Goal: Task Accomplishment & Management: Complete application form

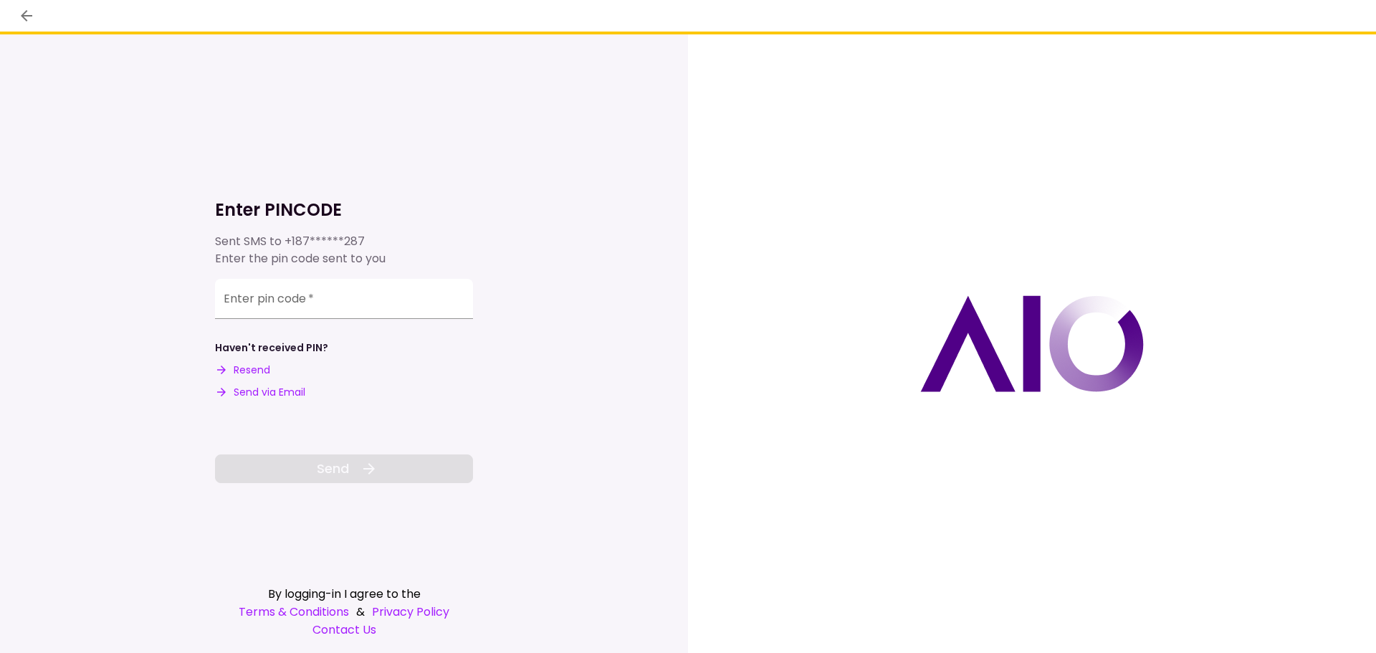
click at [289, 389] on button "Send via Email" at bounding box center [260, 392] width 90 height 15
click at [246, 290] on div "Enter pin code   *" at bounding box center [344, 297] width 258 height 40
paste input "******"
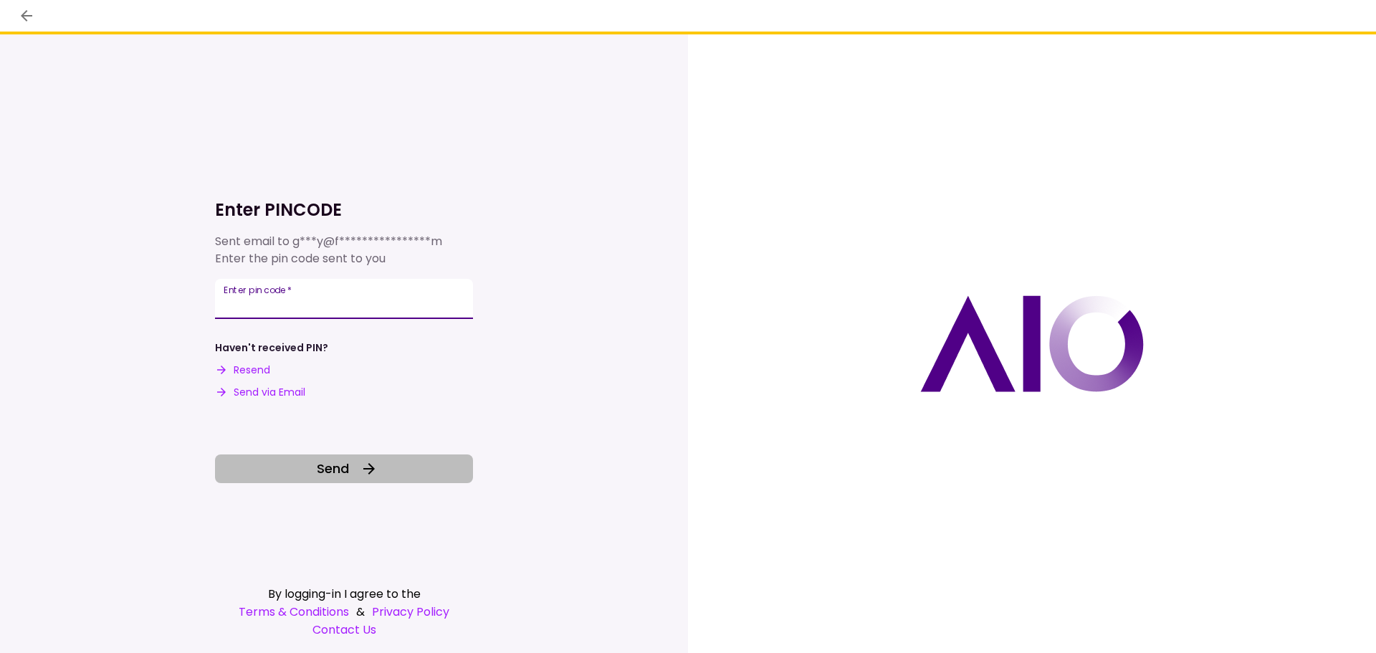
type input "******"
click at [374, 474] on icon at bounding box center [369, 468] width 17 height 17
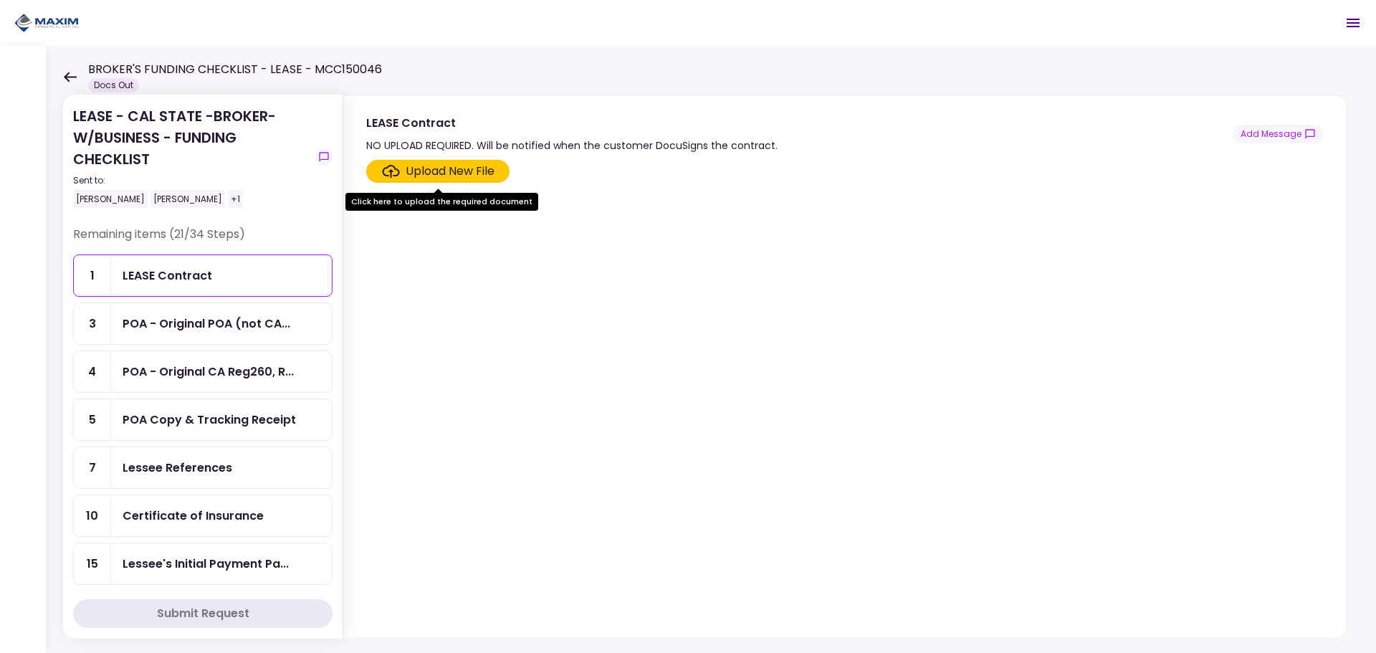
click at [197, 276] on div "LEASE Contract" at bounding box center [168, 276] width 90 height 18
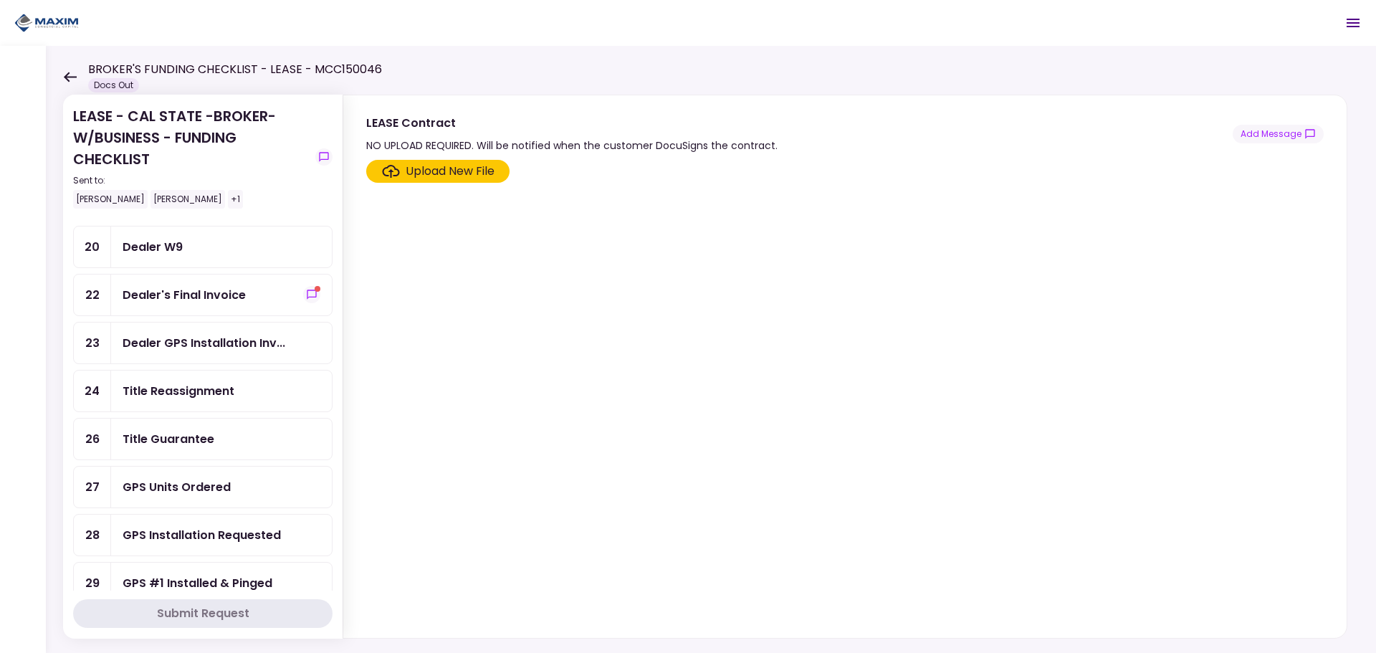
scroll to position [497, 0]
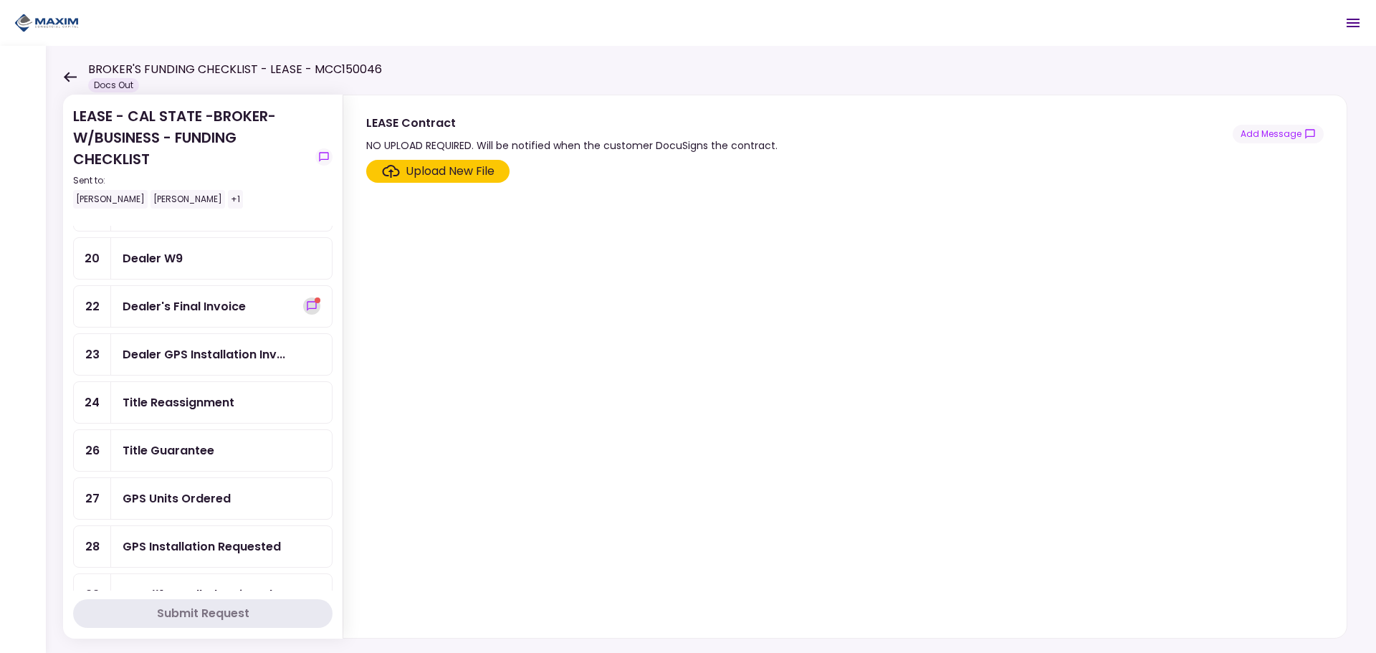
click at [307, 305] on icon "show-messages" at bounding box center [311, 305] width 11 height 11
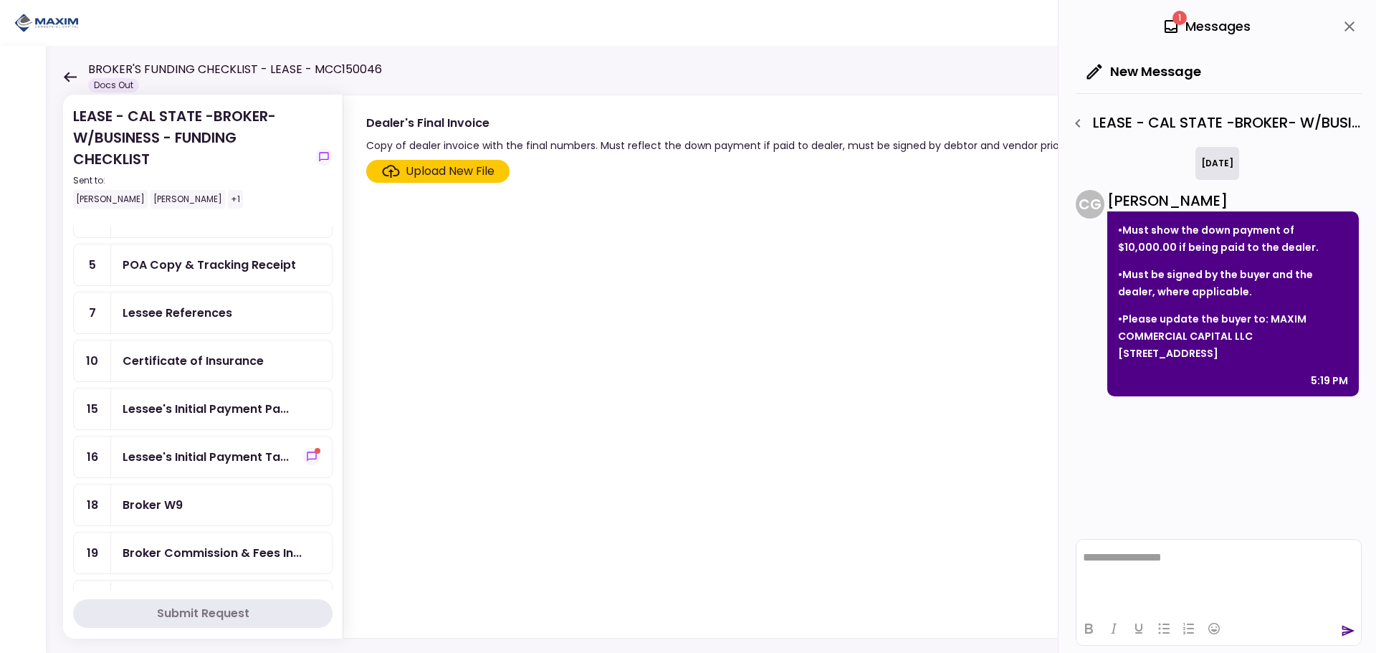
scroll to position [139, 0]
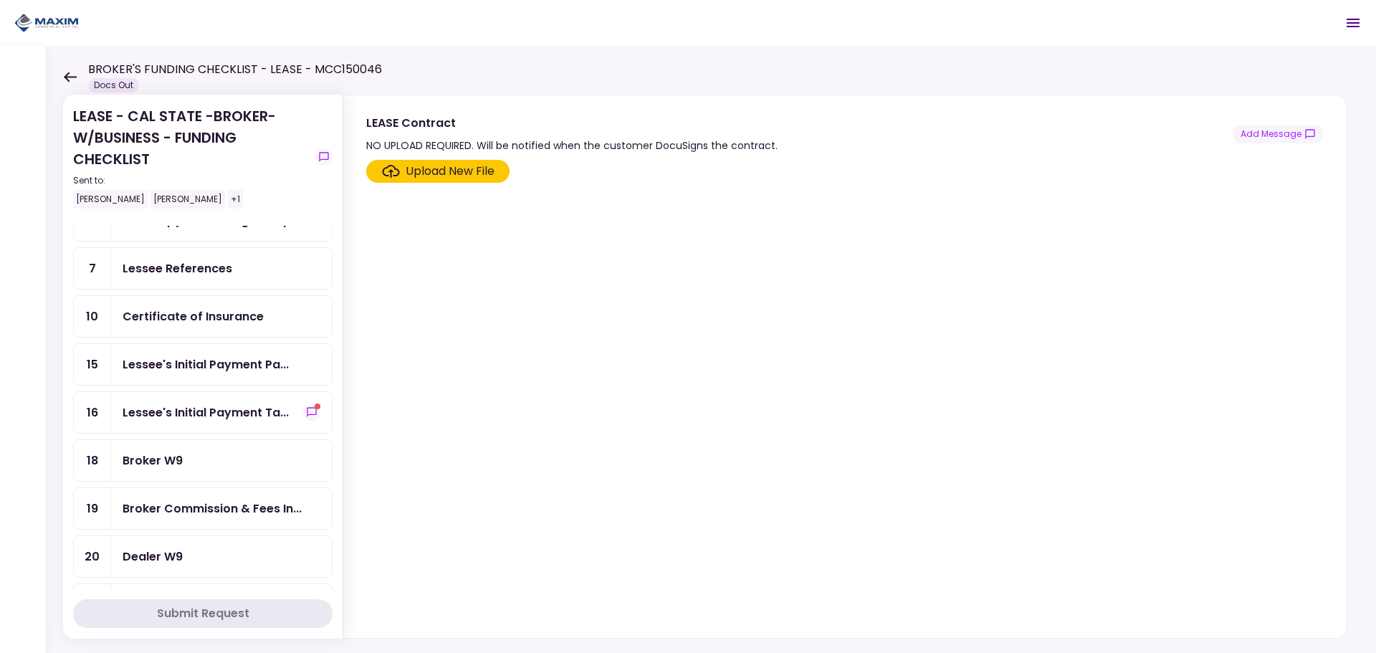
scroll to position [215, 0]
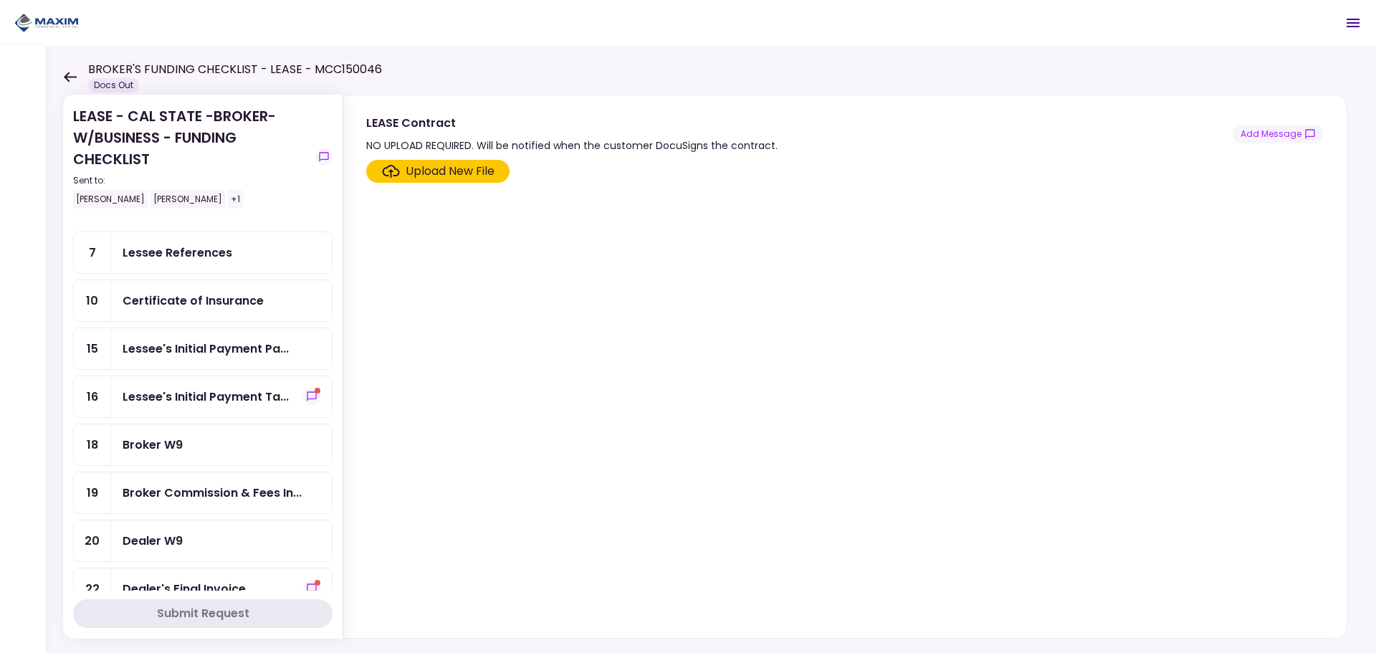
click at [306, 398] on icon "show-messages" at bounding box center [311, 396] width 11 height 11
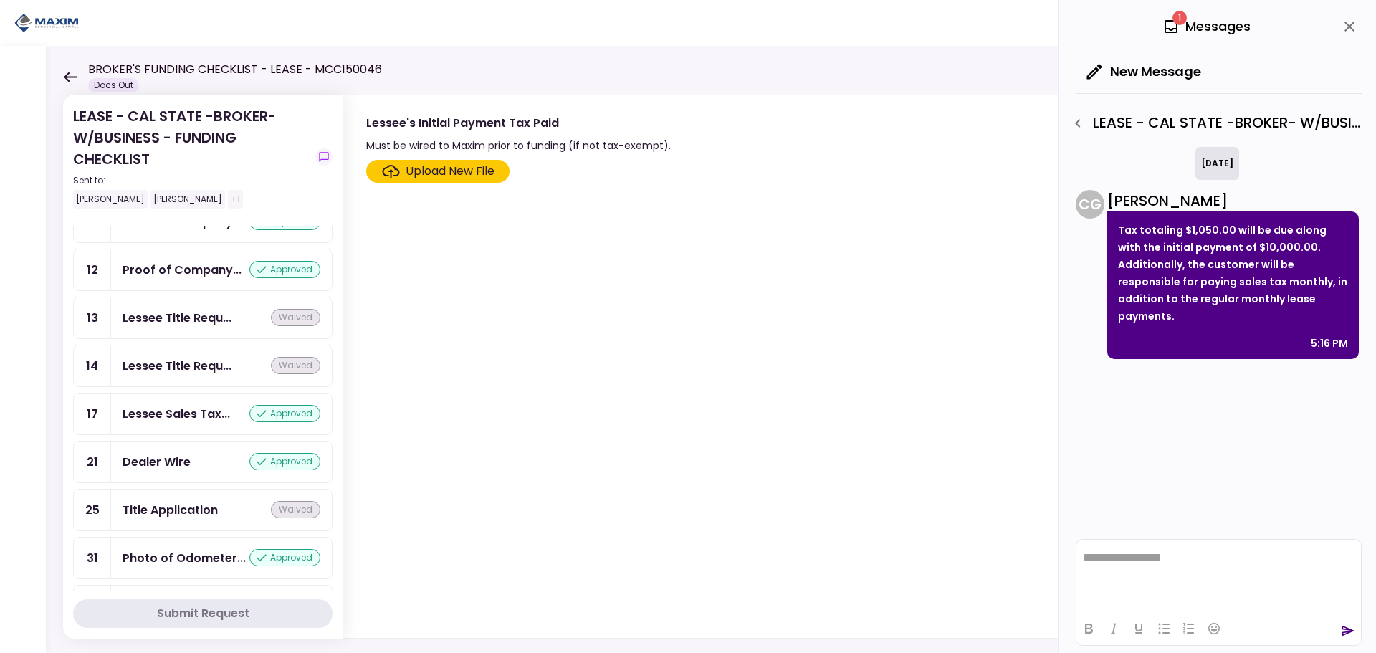
scroll to position [1357, 0]
click at [186, 408] on div "Dealer Wire" at bounding box center [157, 413] width 68 height 18
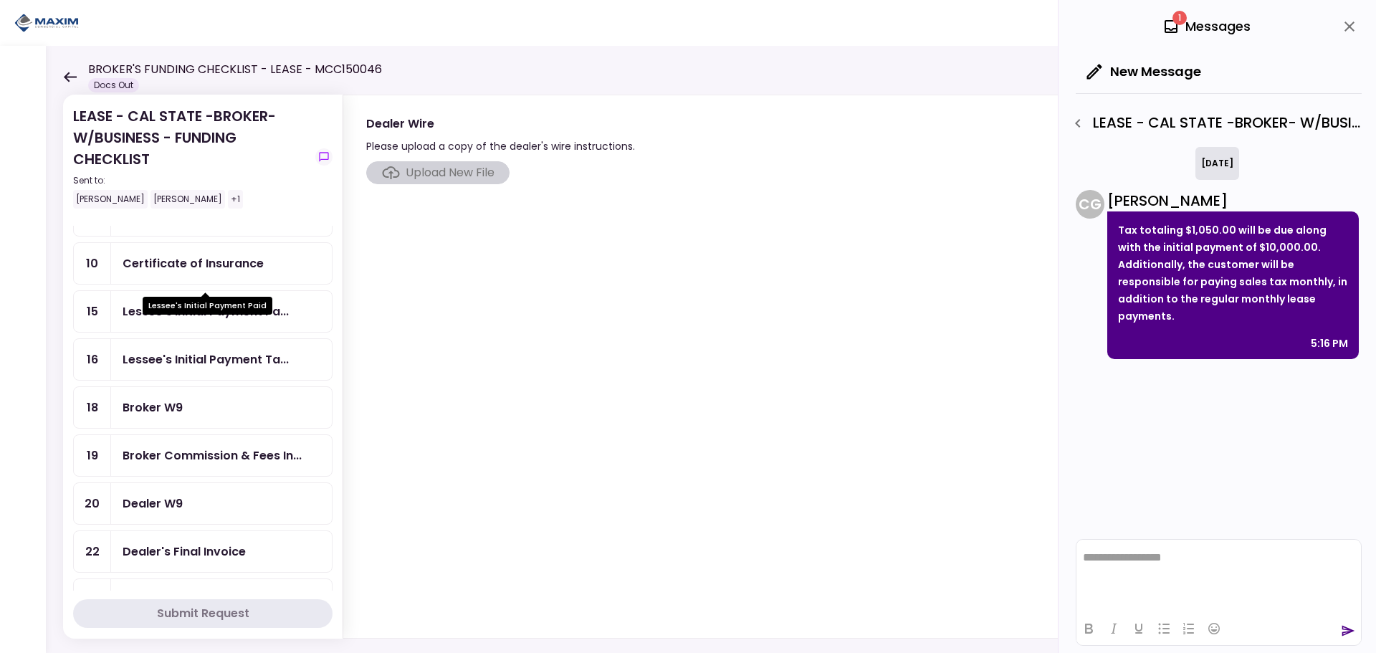
scroll to position [287, 0]
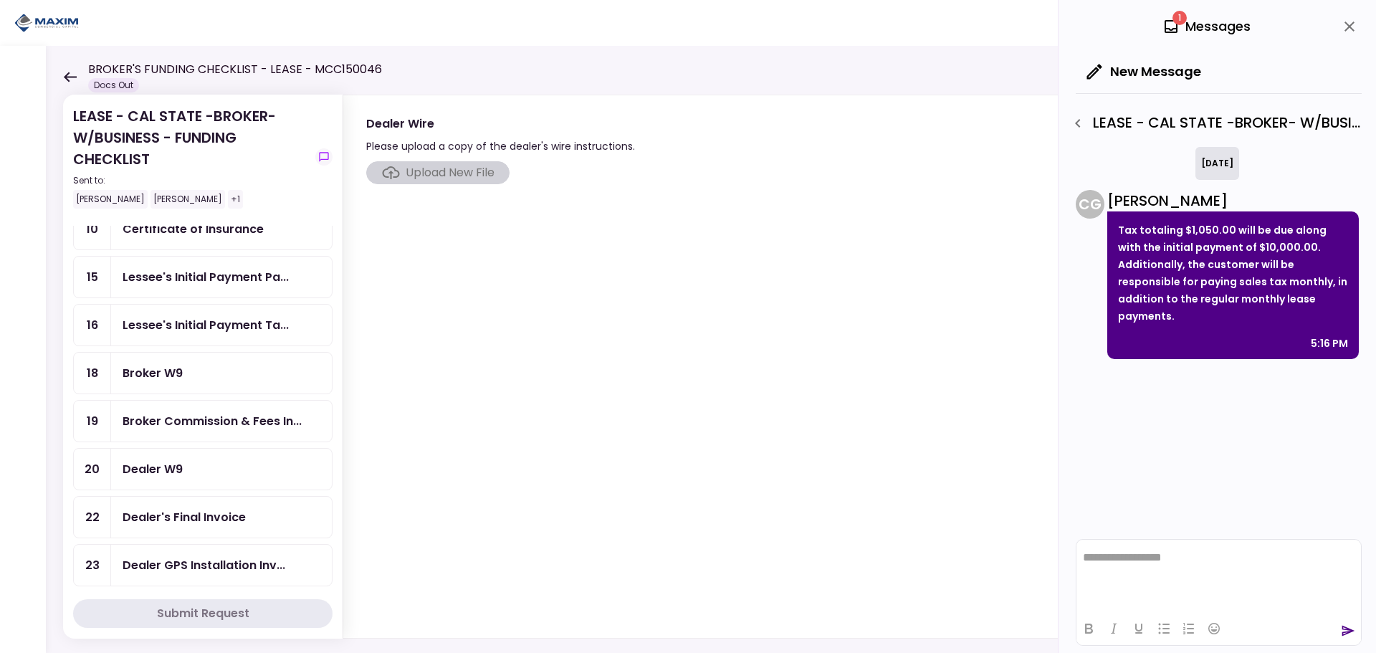
click at [206, 372] on div "Broker W9" at bounding box center [222, 373] width 198 height 18
click at [439, 162] on label "Upload New File" at bounding box center [437, 171] width 143 height 23
click at [0, 0] on input "Upload New File" at bounding box center [0, 0] width 0 height 0
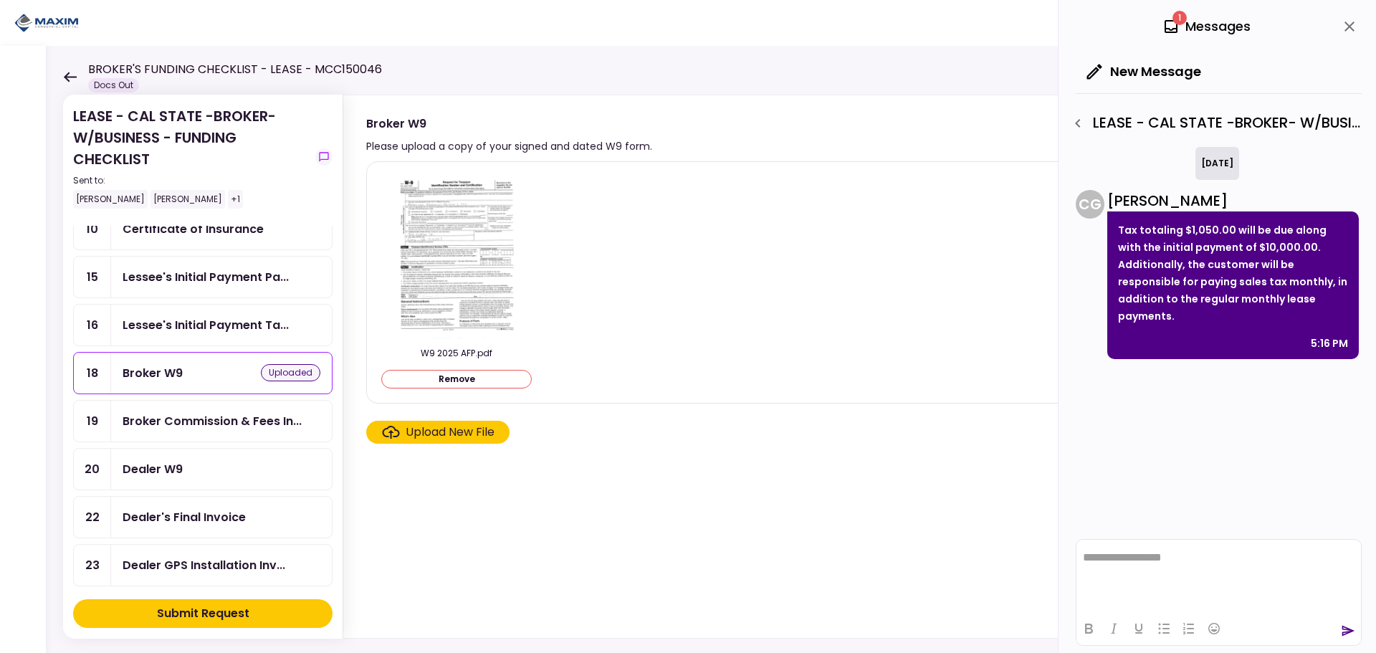
click at [538, 484] on section "W9 2025 AFP.pdf Remove Upload New File" at bounding box center [845, 396] width 958 height 471
click at [1349, 21] on icon "close" at bounding box center [1349, 26] width 17 height 17
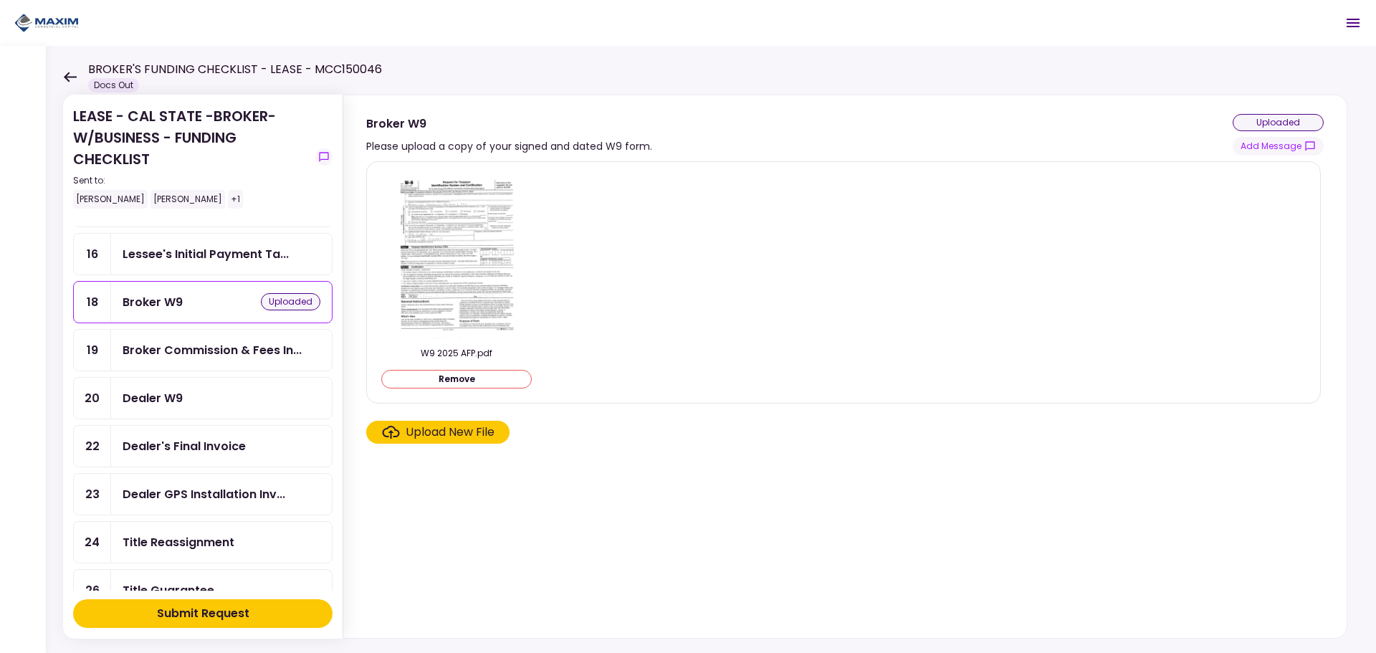
scroll to position [358, 0]
click at [226, 396] on div "Dealer W9" at bounding box center [222, 397] width 198 height 18
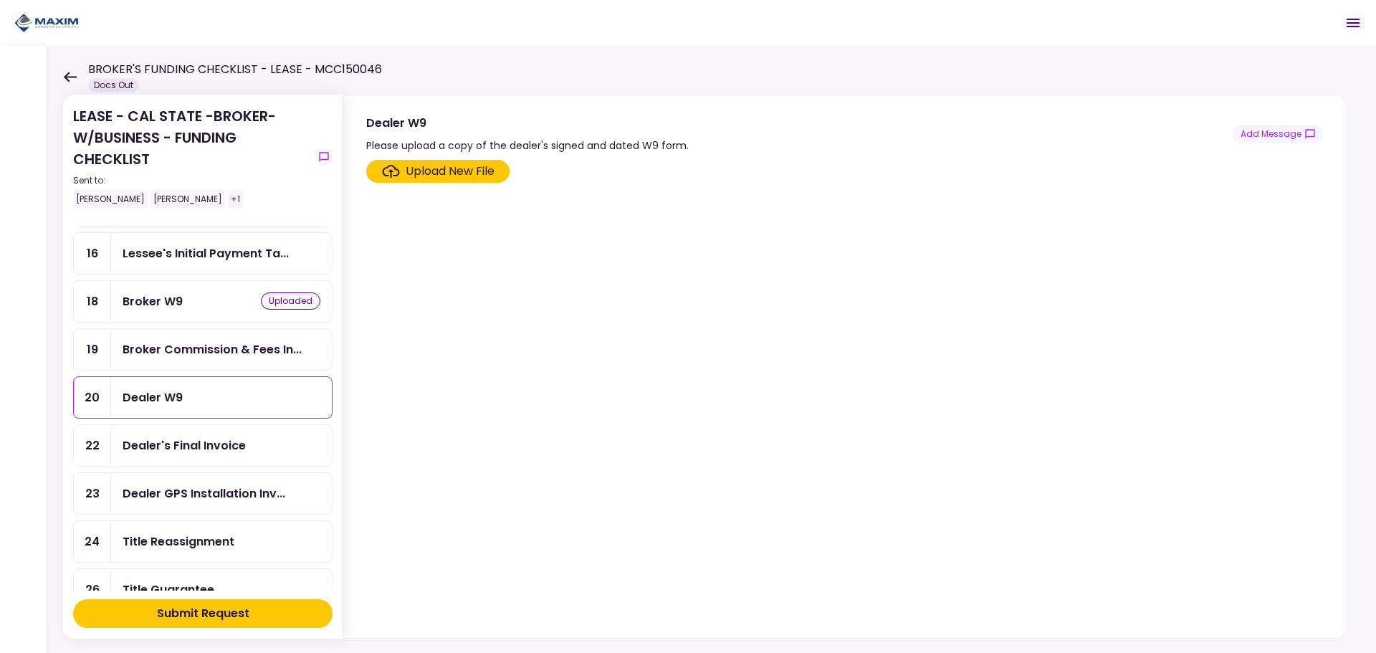
click at [480, 173] on div "Upload New File" at bounding box center [450, 171] width 89 height 17
click at [0, 0] on input "Upload New File" at bounding box center [0, 0] width 0 height 0
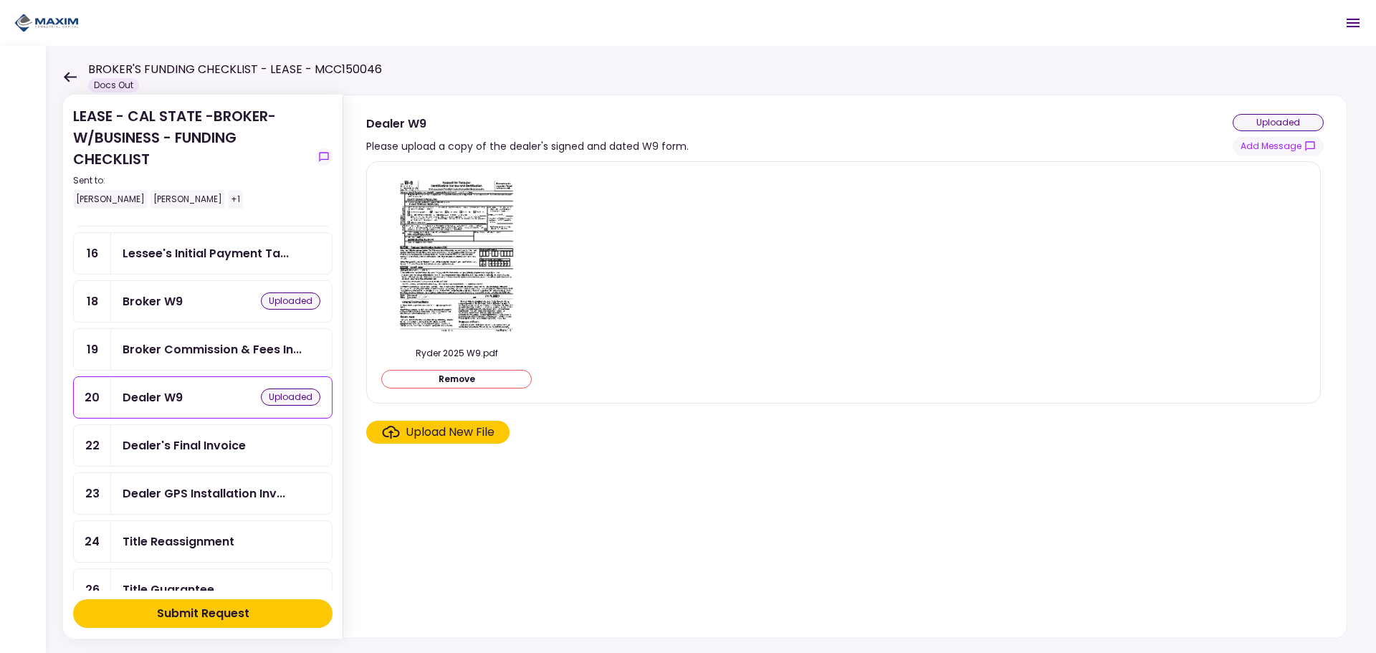
click at [520, 538] on section "Ryder 2025 W9.pdf Remove Upload New File" at bounding box center [845, 396] width 958 height 471
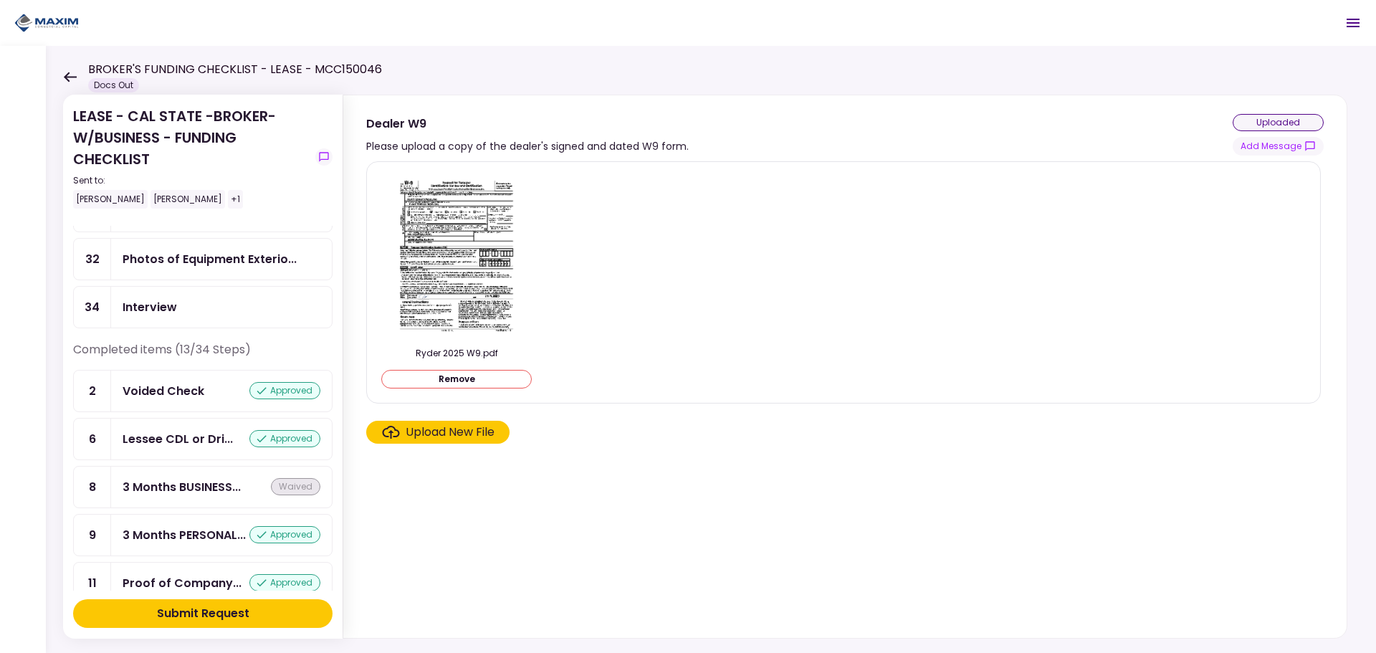
scroll to position [856, 0]
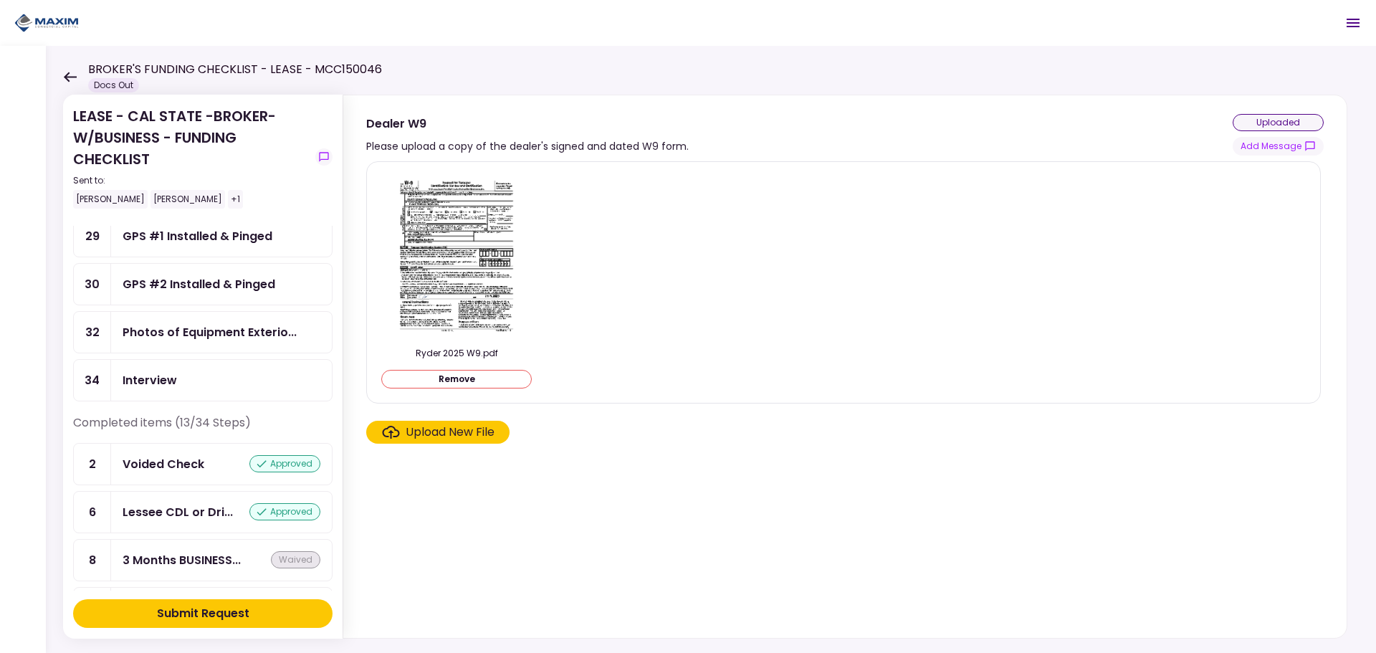
click at [253, 342] on div "Photos of Equipment Exterio..." at bounding box center [221, 332] width 221 height 41
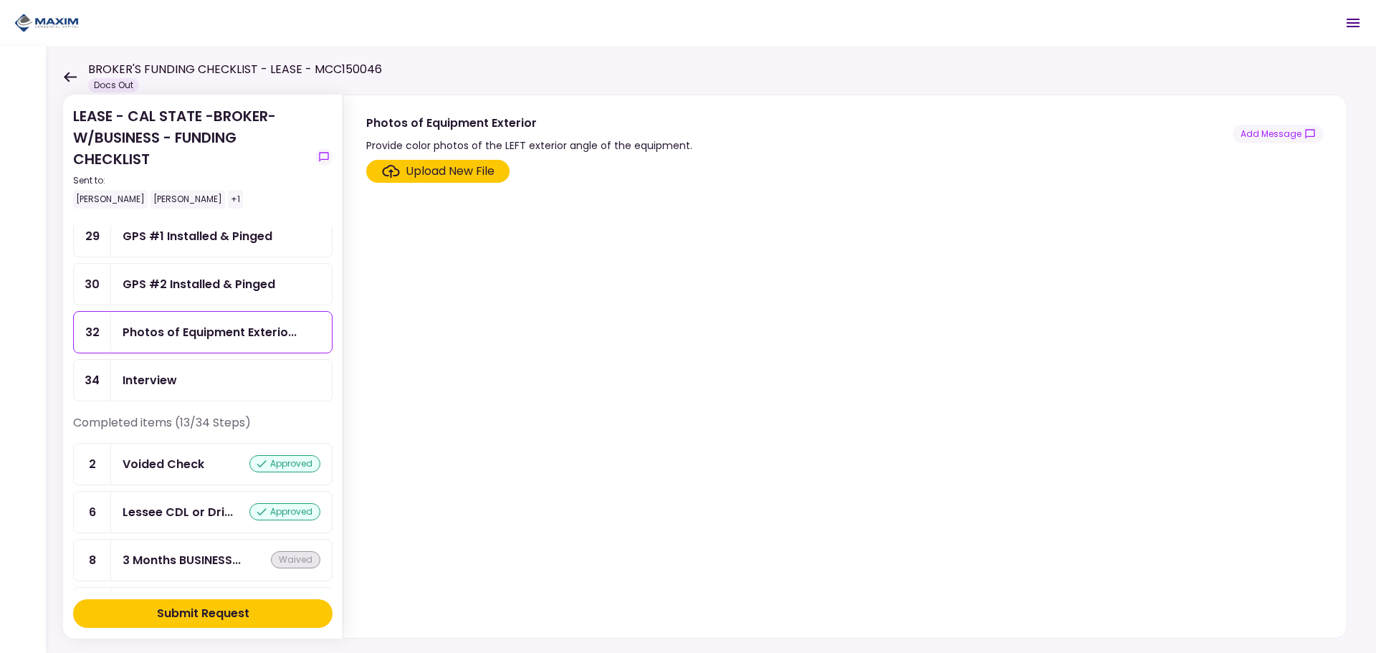
click at [440, 172] on div "Upload New File" at bounding box center [450, 171] width 89 height 17
click at [0, 0] on input "Upload New File" at bounding box center [0, 0] width 0 height 0
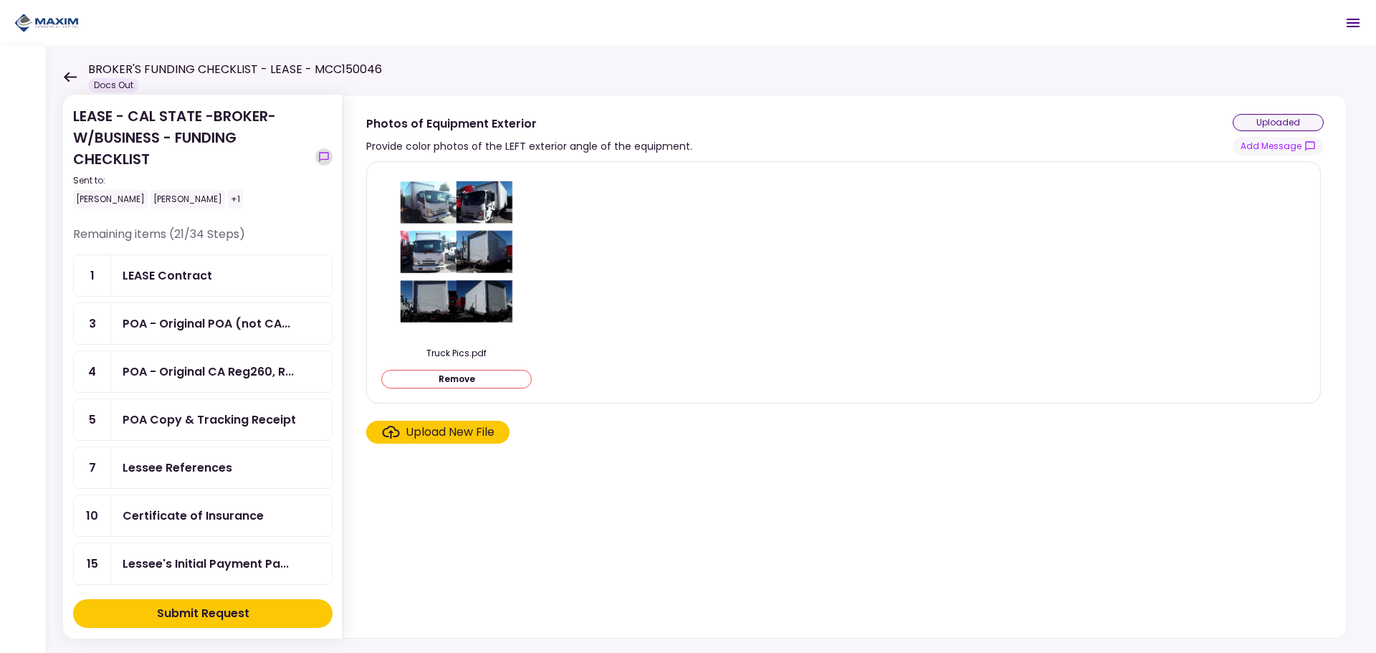
click at [320, 159] on icon "show-messages" at bounding box center [323, 156] width 9 height 9
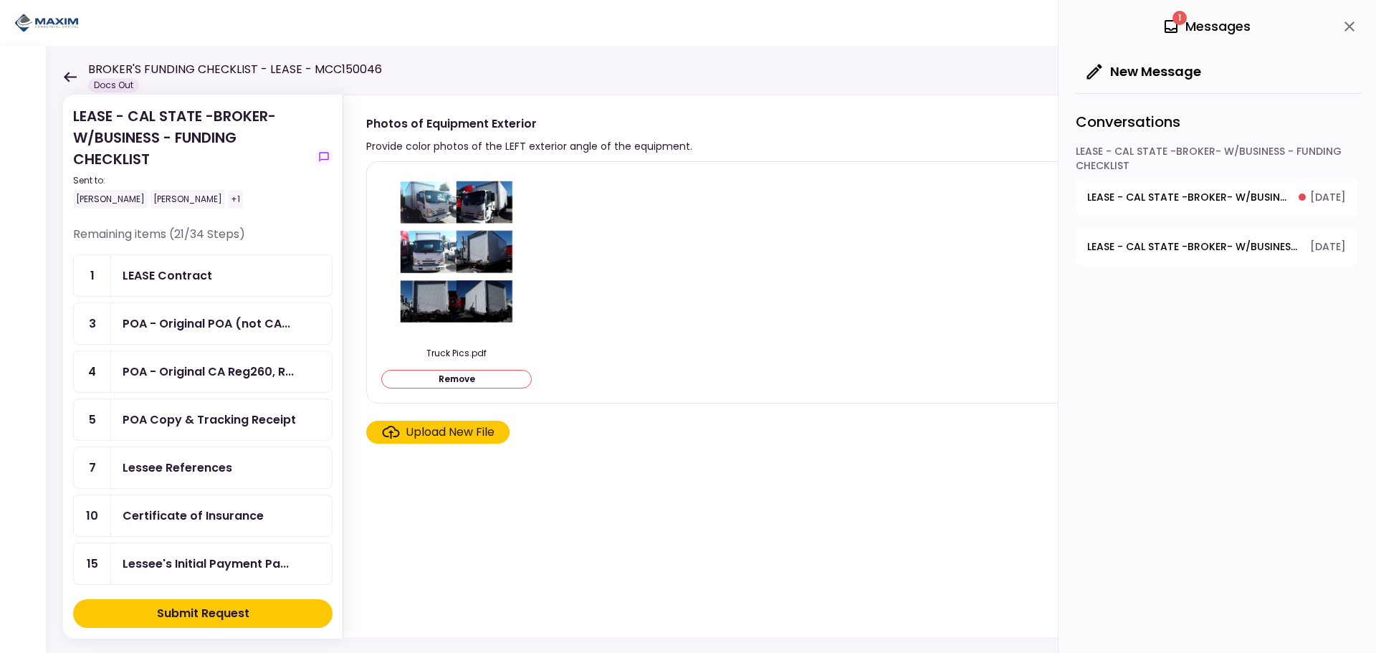
click at [1263, 194] on span "LEASE - CAL STATE -BROKER- W/BUSINESS - FUNDING CHECKLIST - Dealer's Final Invo…" at bounding box center [1187, 197] width 201 height 15
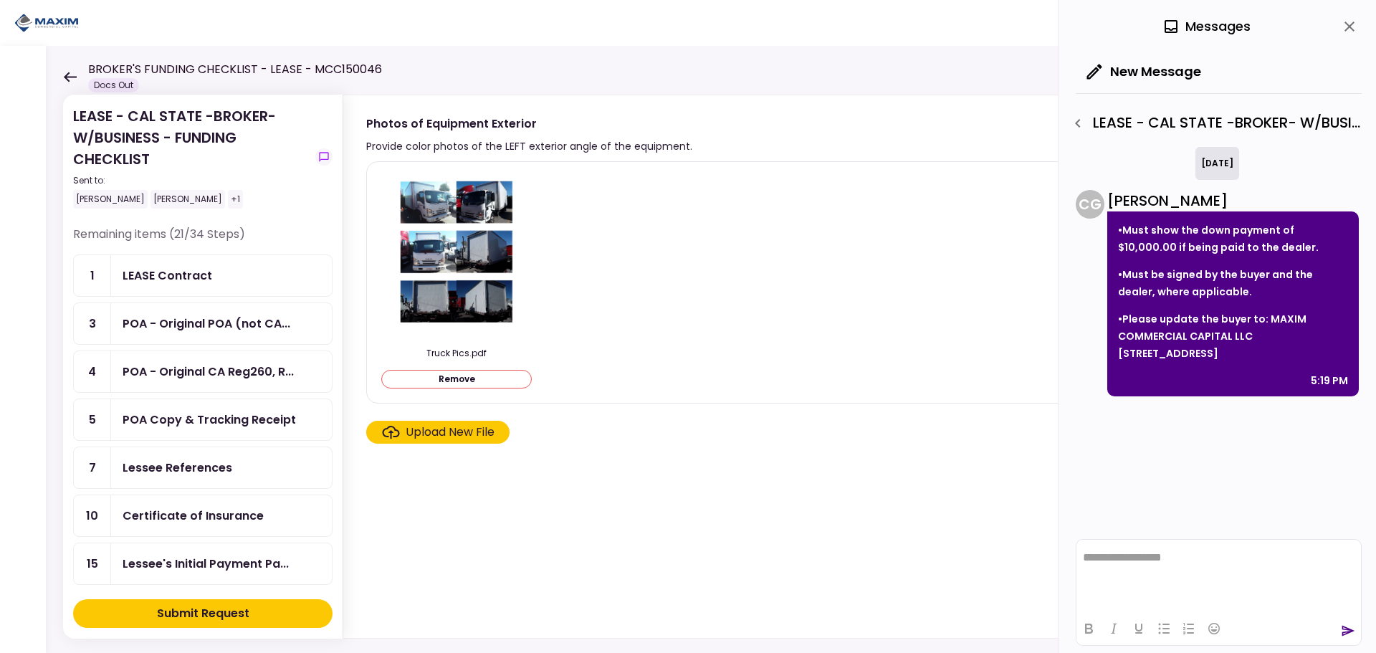
drag, startPoint x: 1263, startPoint y: 315, endPoint x: 1308, endPoint y: 355, distance: 60.9
click at [1308, 355] on p "•Please update the buyer to: MAXIM COMMERCIAL CAPITAL LLC [STREET_ADDRESS]" at bounding box center [1233, 336] width 230 height 52
copy p "MAXIM COMMERCIAL CAPITAL LLC [STREET_ADDRESS]"
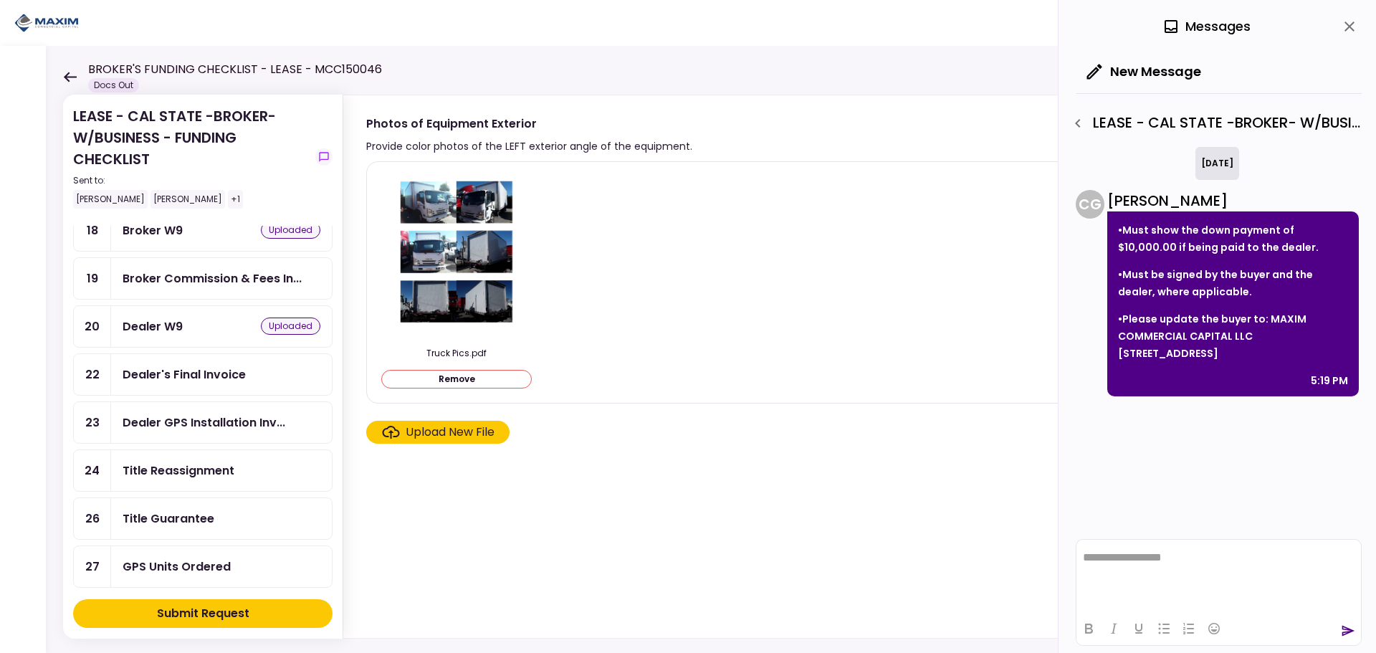
scroll to position [430, 0]
click at [165, 364] on div "Dealer's Final Invoice" at bounding box center [221, 373] width 221 height 41
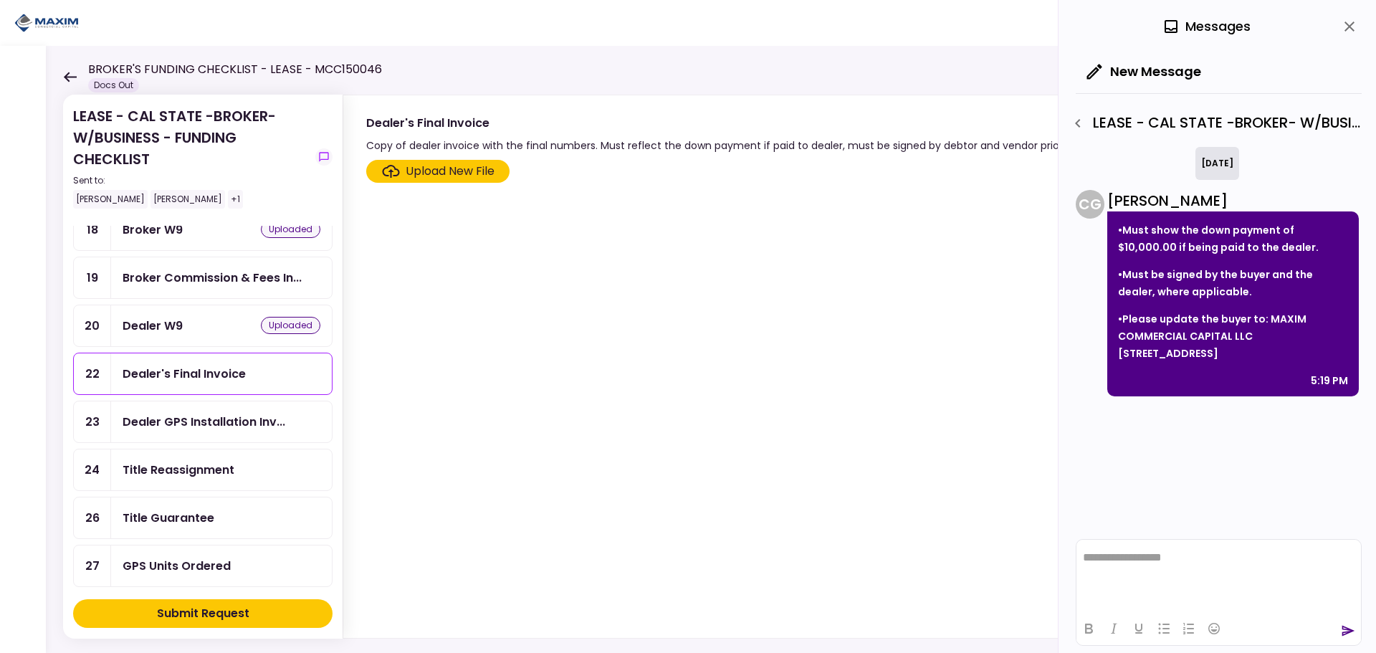
click at [435, 169] on div "Upload New File" at bounding box center [450, 171] width 89 height 17
click at [0, 0] on input "Upload New File" at bounding box center [0, 0] width 0 height 0
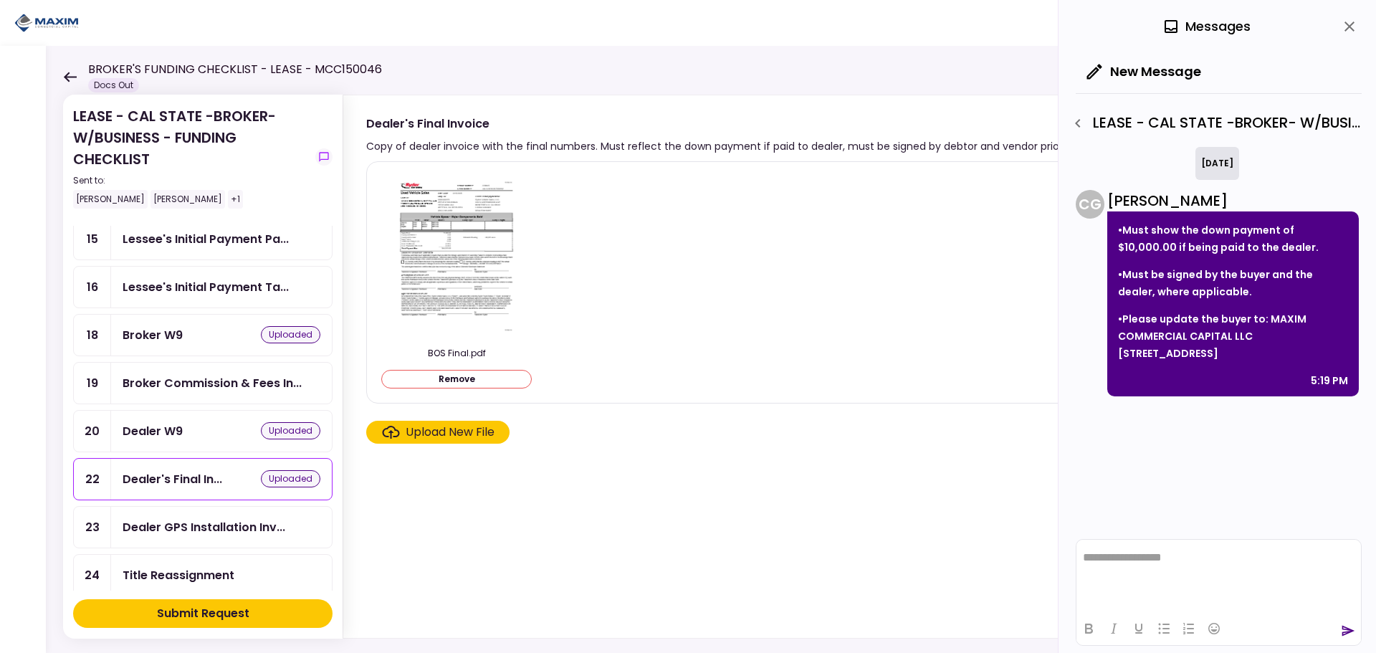
scroll to position [430, 0]
